Goal: Navigation & Orientation: Understand site structure

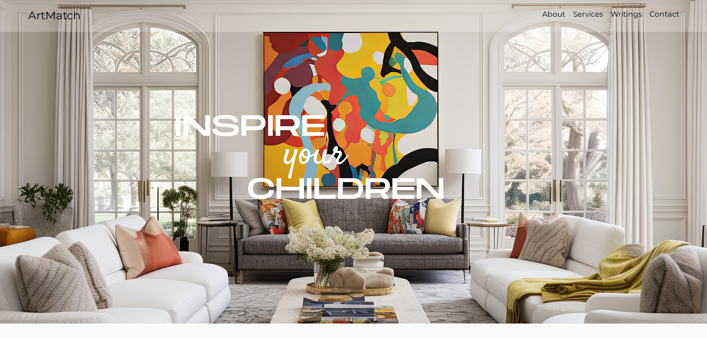
click at [557, 16] on p "About" at bounding box center [554, 14] width 30 height 11
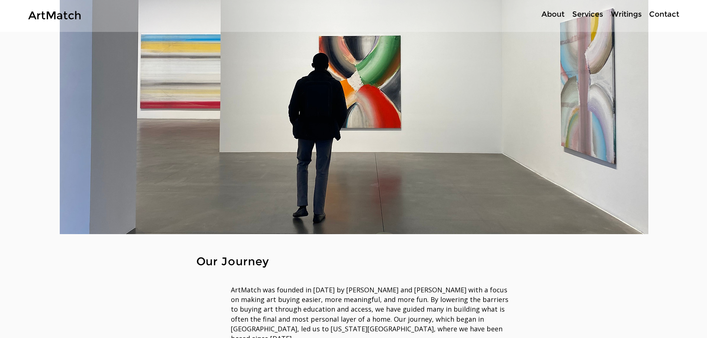
click at [583, 12] on p "Services" at bounding box center [588, 14] width 38 height 11
